Goal: Information Seeking & Learning: Learn about a topic

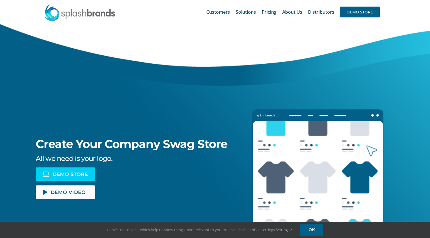
click at [71, 172] on span "DEMO STORE" at bounding box center [70, 174] width 35 height 5
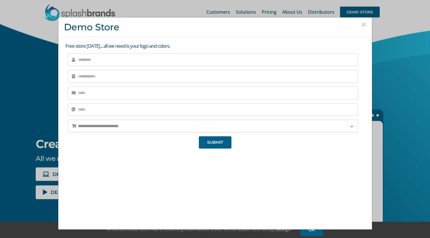
click at [270, 10] on div "**********" at bounding box center [215, 119] width 430 height 238
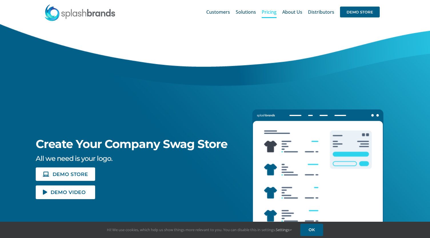
click at [269, 10] on span "Pricing" at bounding box center [269, 12] width 15 height 5
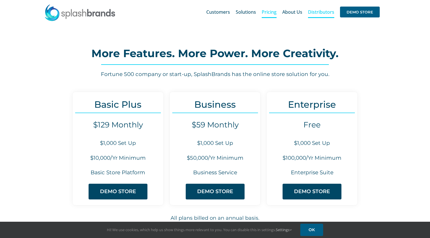
click at [320, 14] on span "Distributors" at bounding box center [321, 12] width 26 height 5
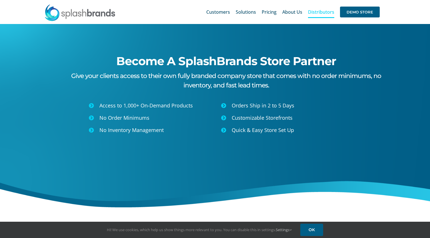
click at [270, 11] on span "Pricing" at bounding box center [269, 12] width 15 height 5
click at [358, 9] on span "DEMO STORE" at bounding box center [360, 12] width 40 height 11
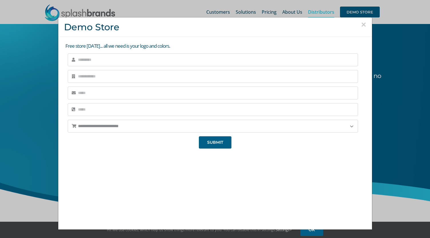
click at [363, 25] on button "×" at bounding box center [363, 24] width 5 height 9
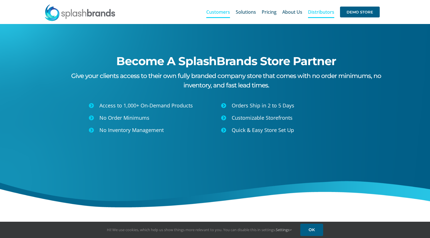
click at [219, 14] on span "Customers" at bounding box center [218, 12] width 24 height 5
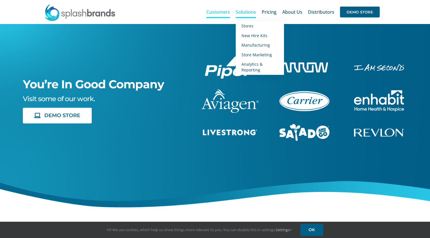
click at [243, 14] on span "Solutions" at bounding box center [246, 12] width 20 height 5
click at [248, 35] on span "New Hire Kits" at bounding box center [254, 35] width 26 height 5
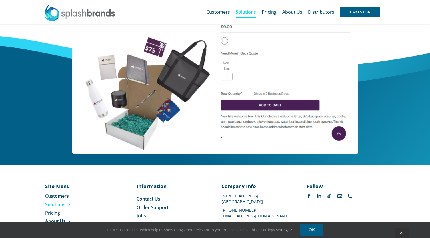
scroll to position [260, 0]
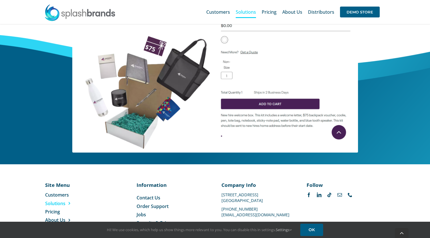
drag, startPoint x: 260, startPoint y: 200, endPoint x: 220, endPoint y: 196, distance: 40.8
click at [220, 196] on div "Company Info [STREET_ADDRESS] [PHONE_NUMBER] [EMAIL_ADDRESS][DOMAIN_NAME]" at bounding box center [257, 198] width 85 height 35
copy div "[STREET_ADDRESS]"
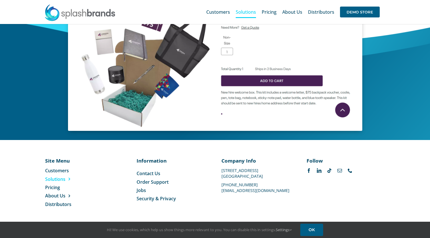
scroll to position [284, 0]
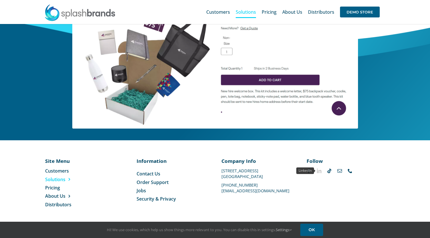
click at [318, 171] on link "linkedin" at bounding box center [319, 170] width 5 height 5
